Goal: Check status: Check status

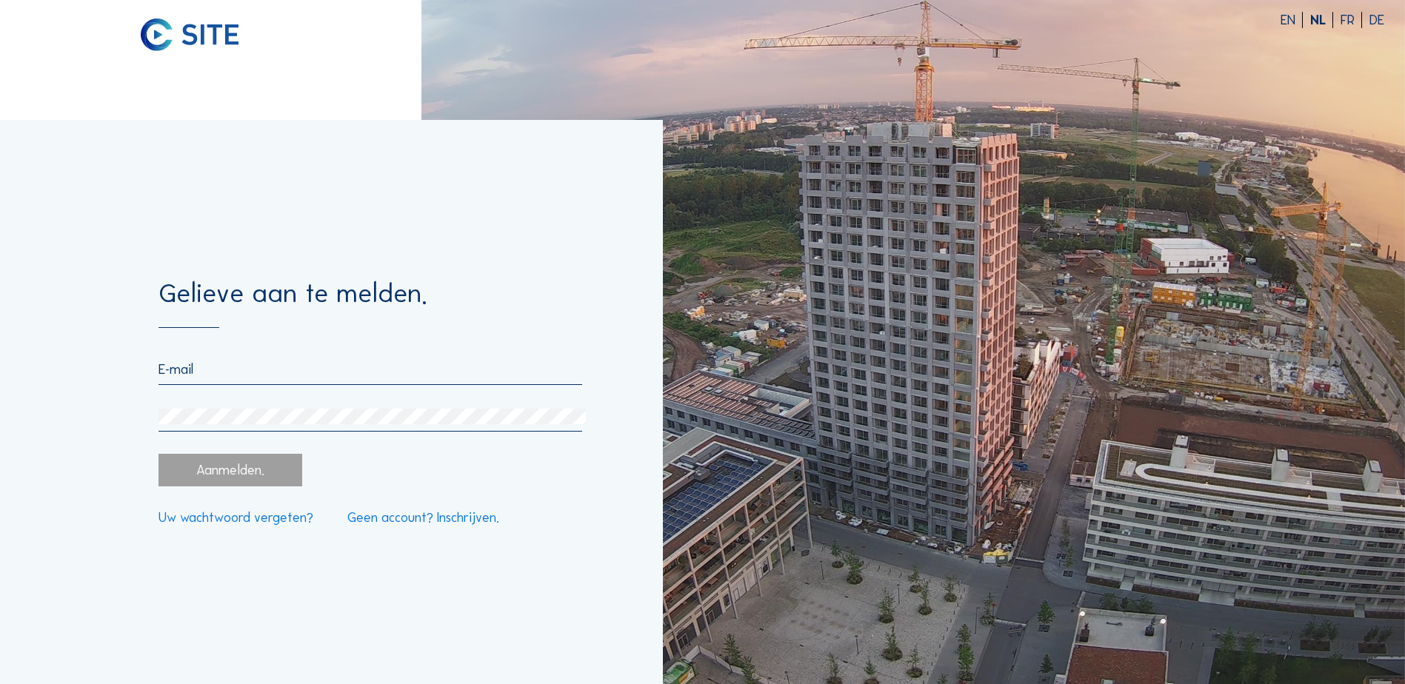
type input "[EMAIL_ADDRESS][DOMAIN_NAME]"
click at [238, 474] on div "Aanmelden." at bounding box center [230, 470] width 143 height 32
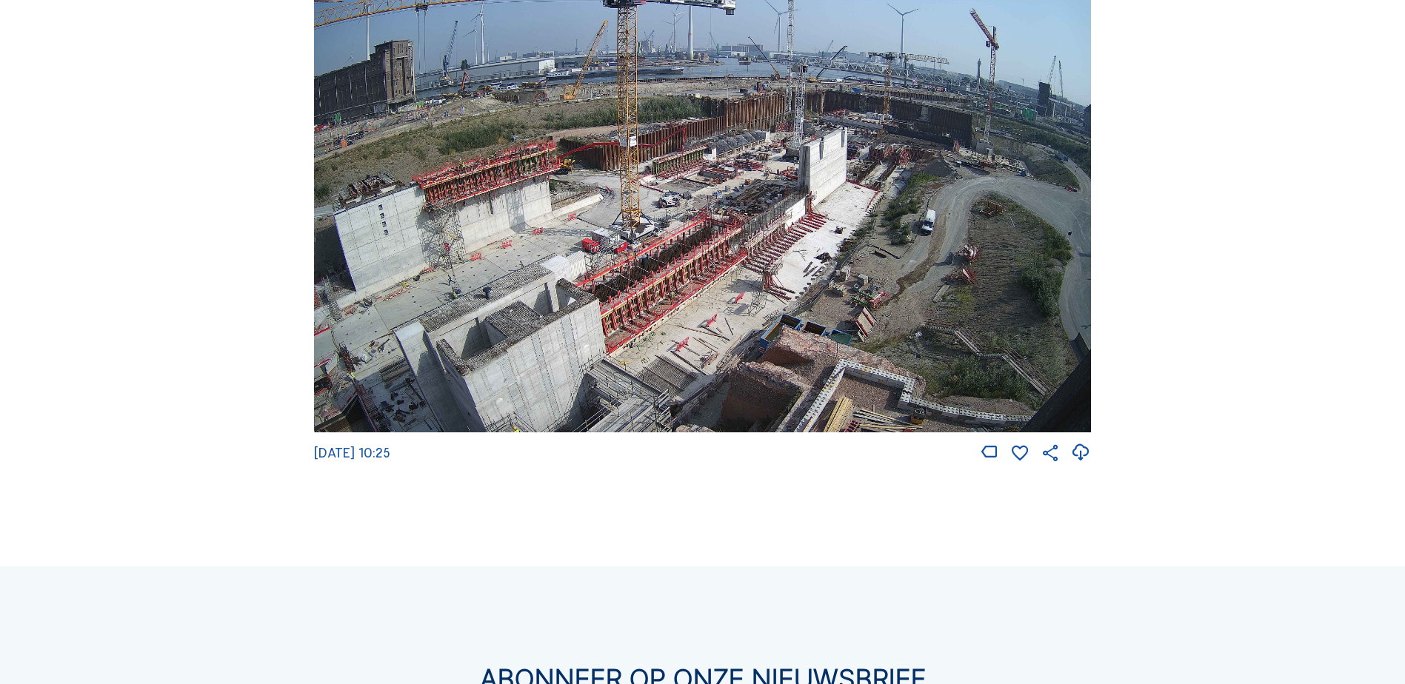
scroll to position [1926, 0]
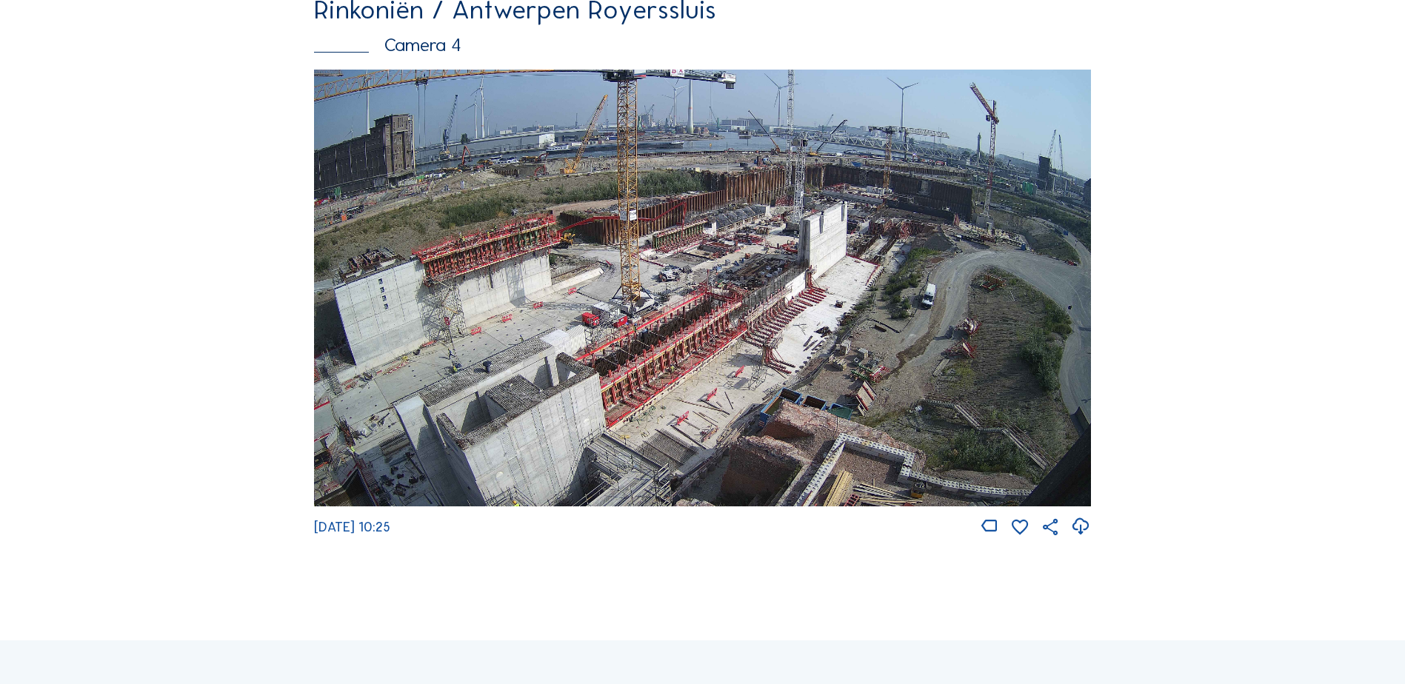
click at [573, 404] on img at bounding box center [702, 288] width 777 height 437
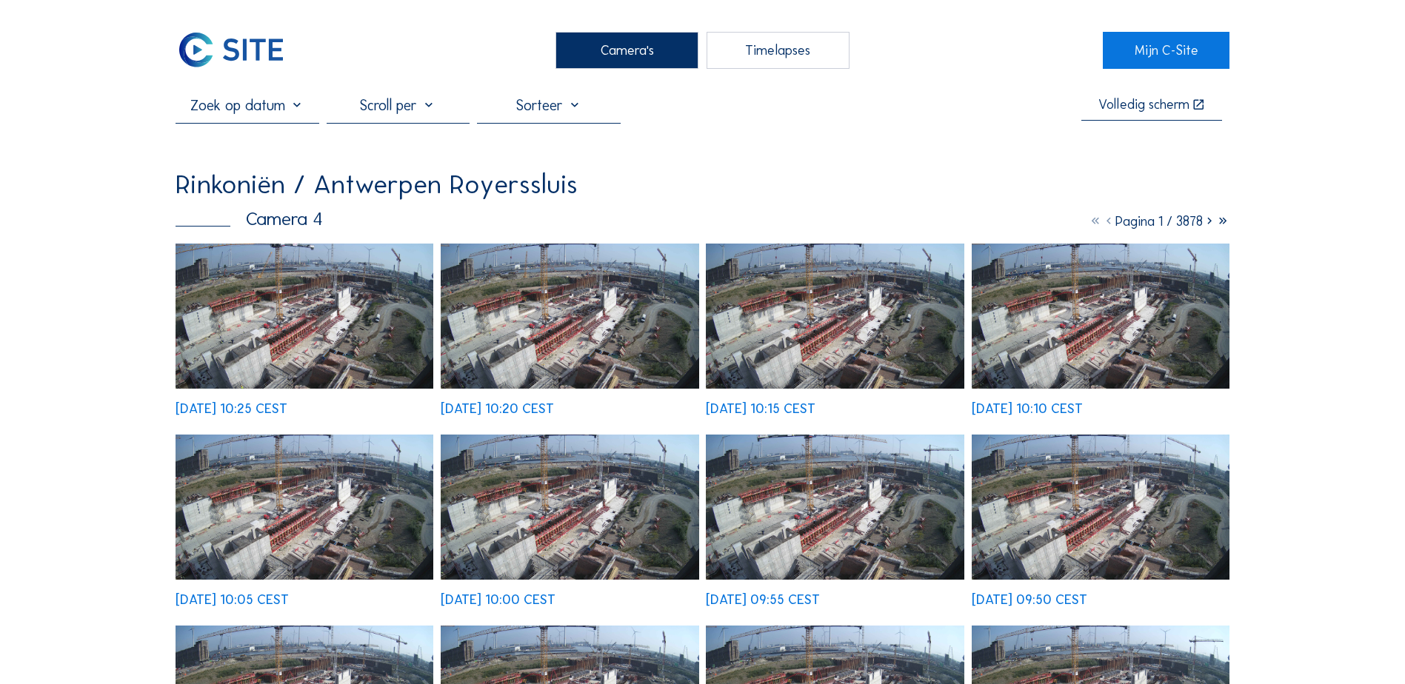
click at [301, 335] on img at bounding box center [305, 316] width 258 height 145
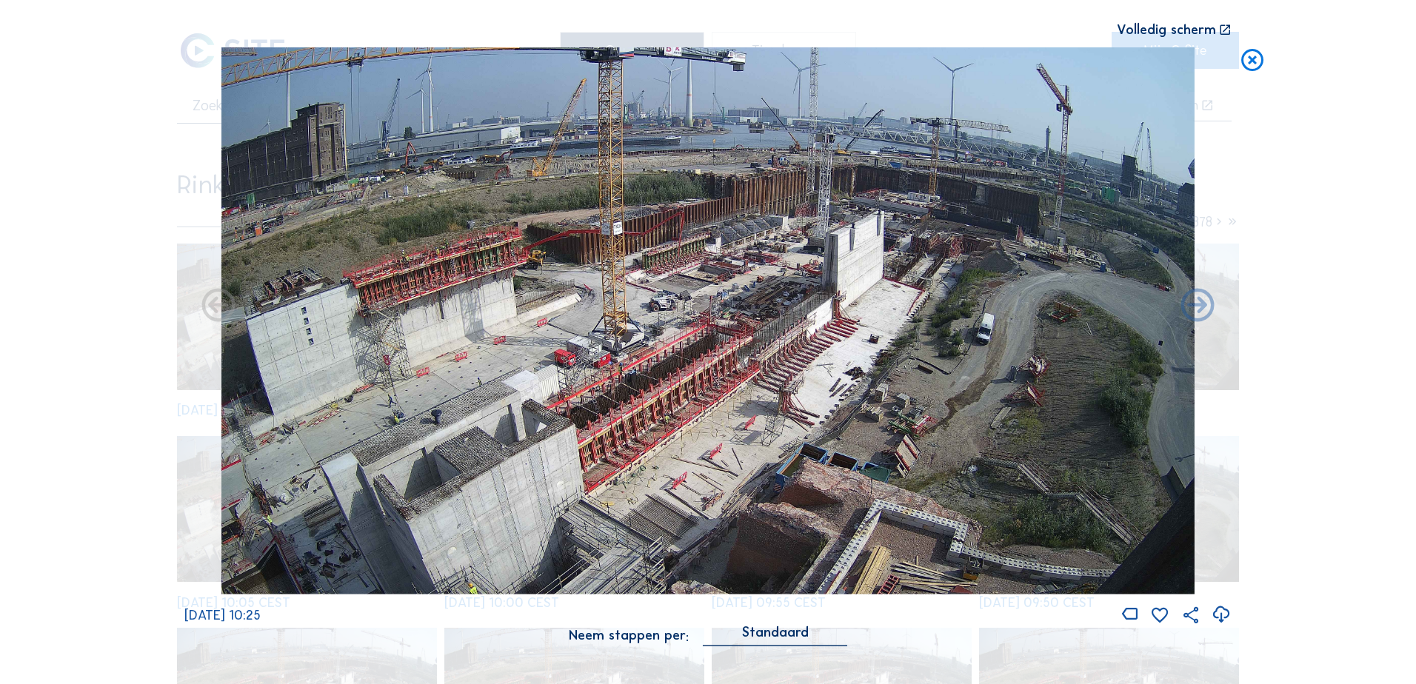
click at [1223, 614] on icon at bounding box center [1222, 615] width 20 height 24
click at [1310, 387] on div "Scroll om door de tijd te reizen | Druk op de 'Alt'-[PERSON_NAME] + scroll om t…" at bounding box center [708, 342] width 1416 height 684
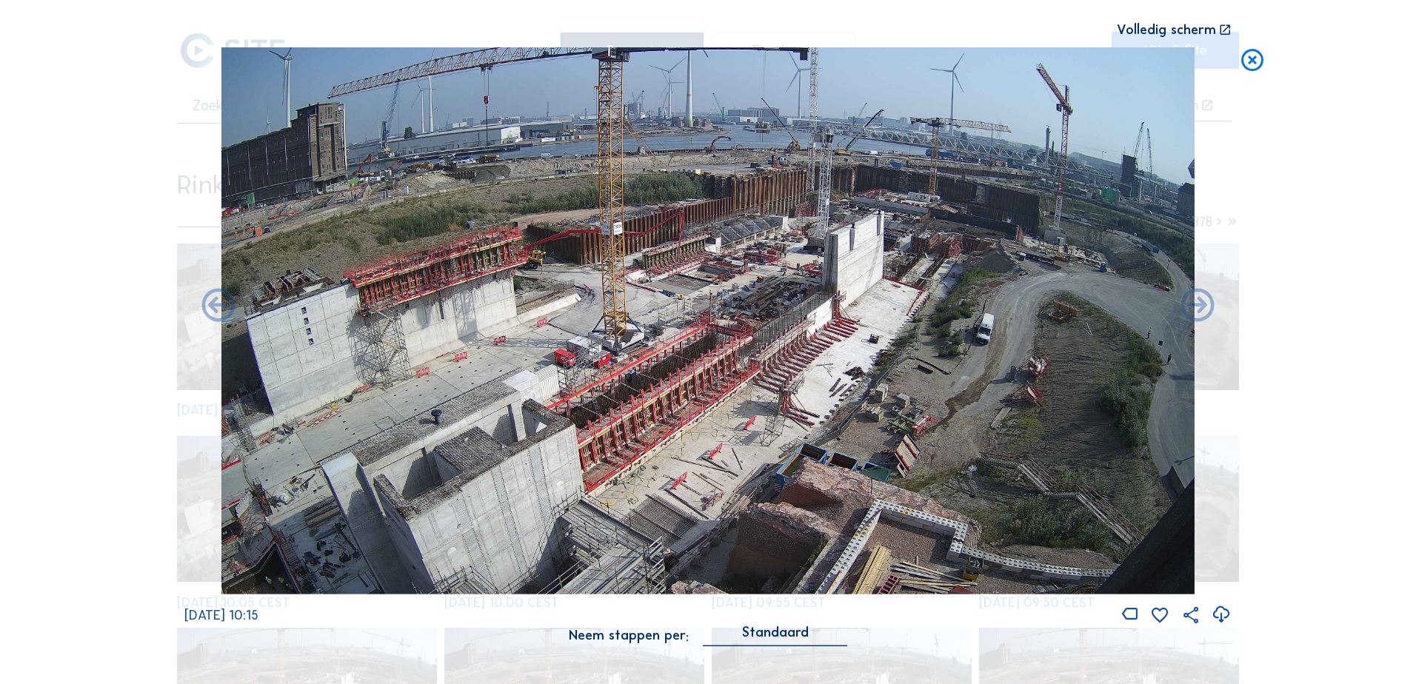
click at [1250, 61] on icon at bounding box center [1252, 60] width 27 height 27
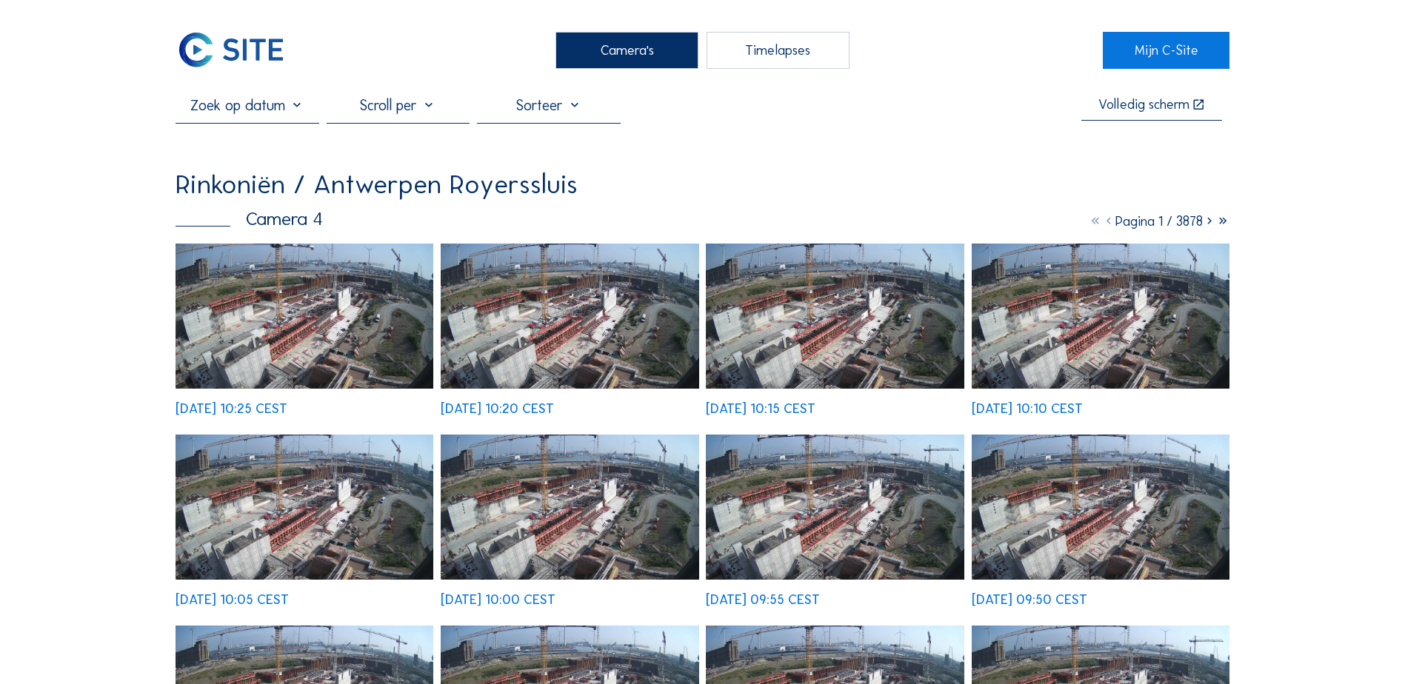
click at [620, 48] on div "Camera's" at bounding box center [627, 50] width 143 height 37
